Goal: Find specific page/section: Find specific page/section

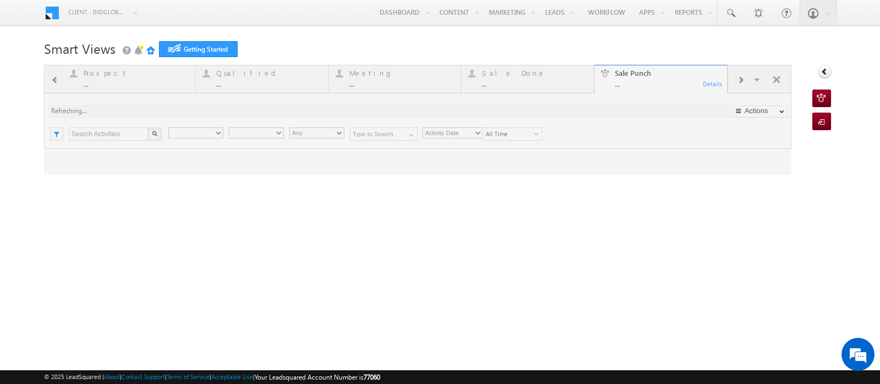
type input "Any Owner"
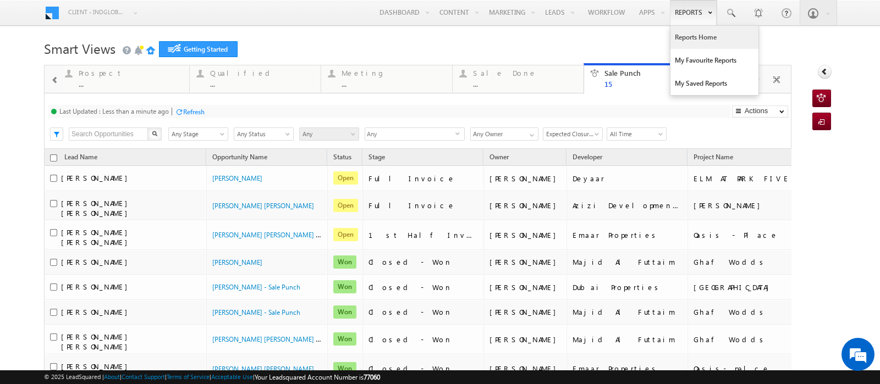
click at [676, 32] on link "Reports Home" at bounding box center [714, 37] width 88 height 23
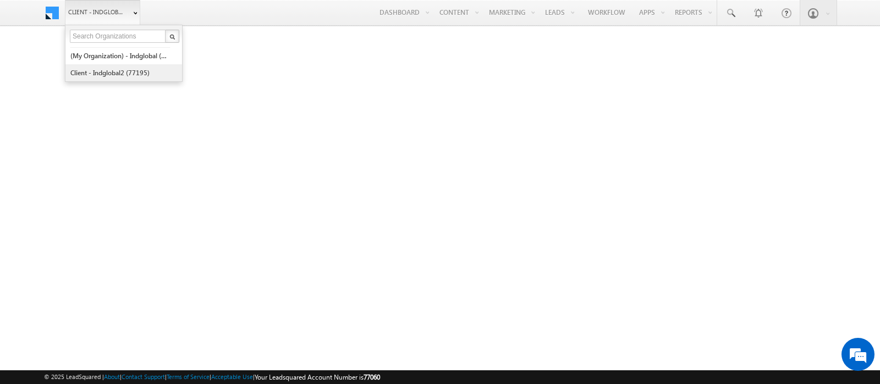
click at [106, 75] on link "Client - indglobal2 (77195)" at bounding box center [120, 72] width 101 height 17
